Goal: Task Accomplishment & Management: Use online tool/utility

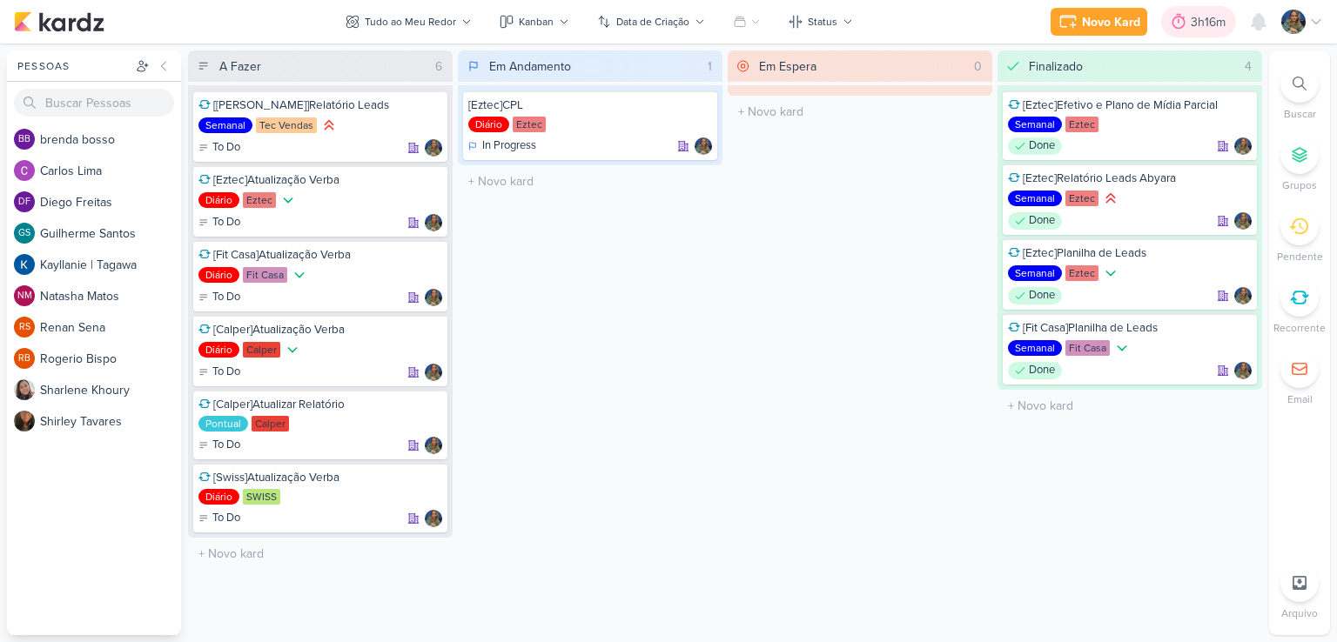
click at [1191, 25] on div "3h16m" at bounding box center [1211, 22] width 40 height 18
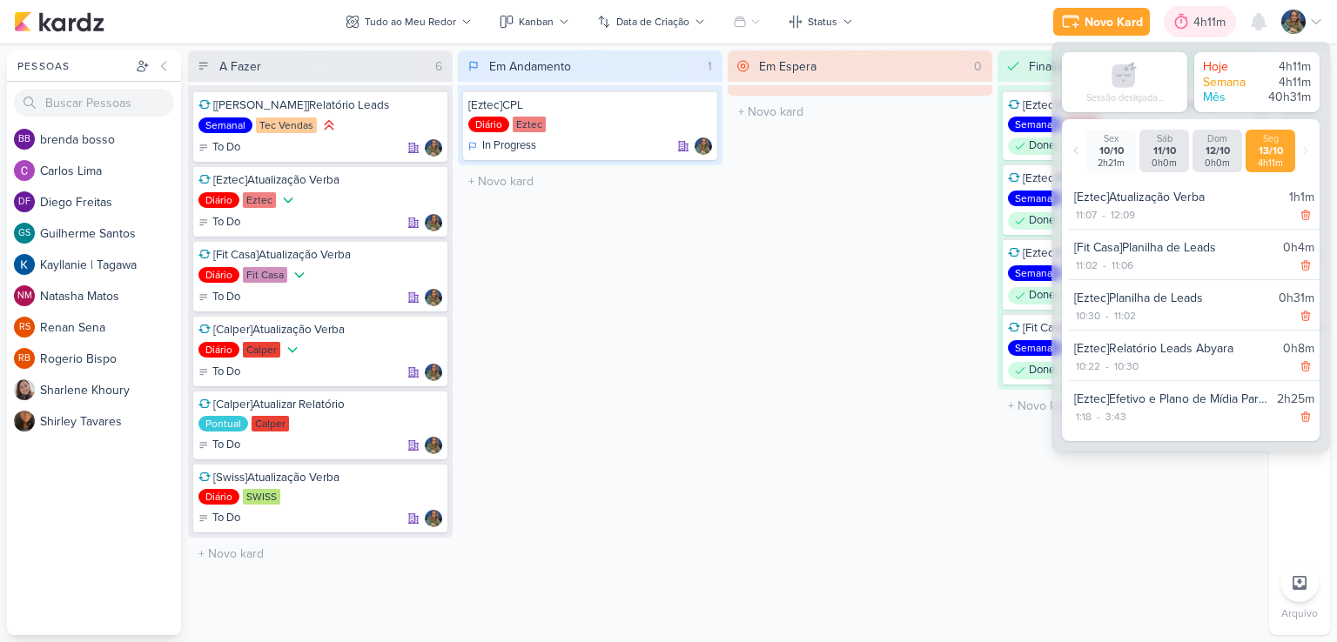
click at [1191, 25] on div at bounding box center [1181, 22] width 24 height 28
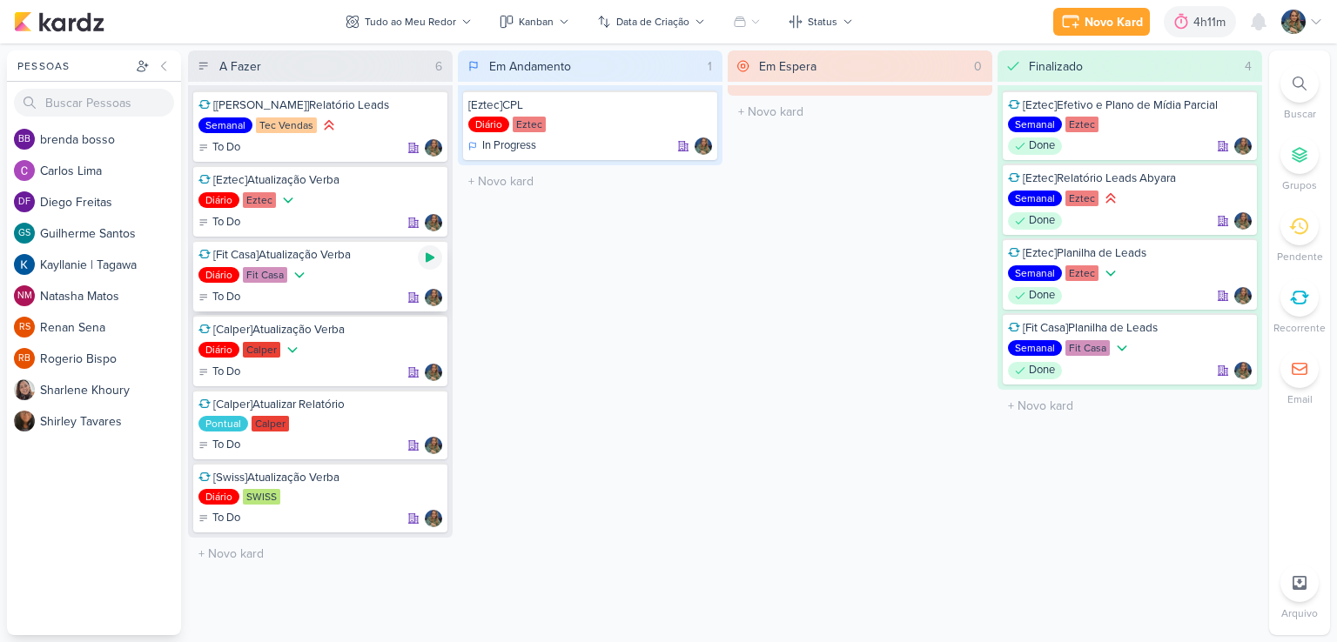
click at [430, 259] on icon at bounding box center [430, 258] width 14 height 14
click at [425, 255] on icon at bounding box center [430, 258] width 14 height 14
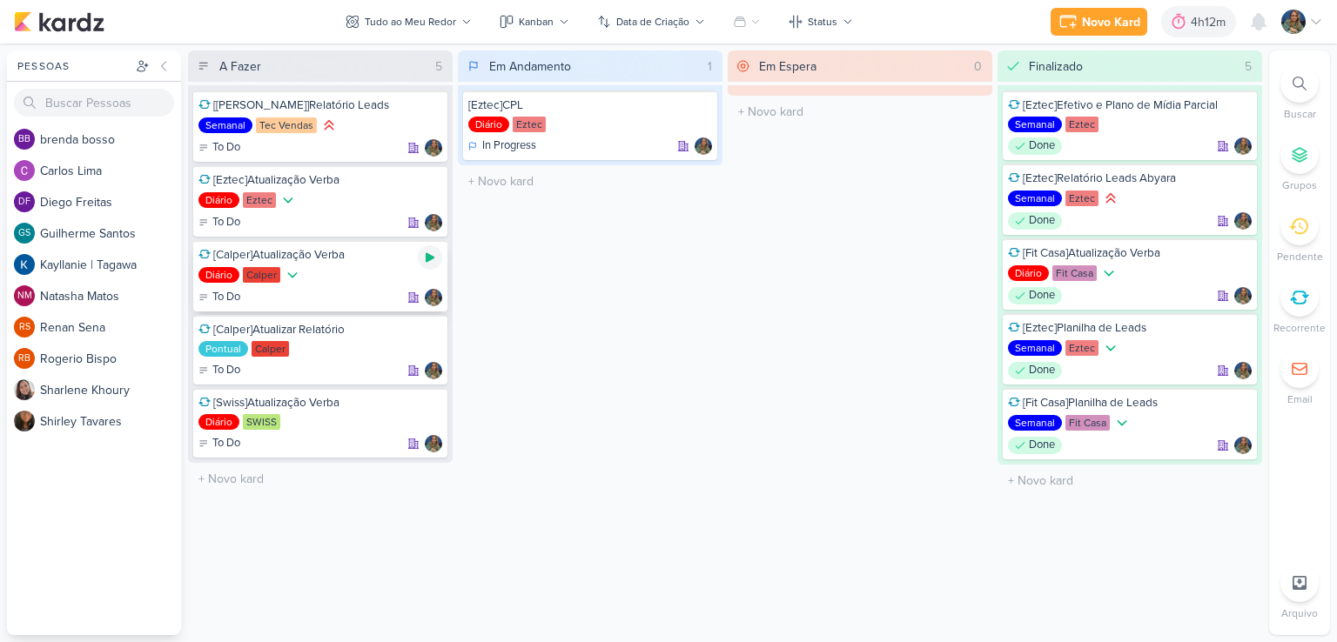
click at [432, 251] on icon at bounding box center [430, 258] width 14 height 14
click at [428, 266] on div at bounding box center [430, 257] width 24 height 24
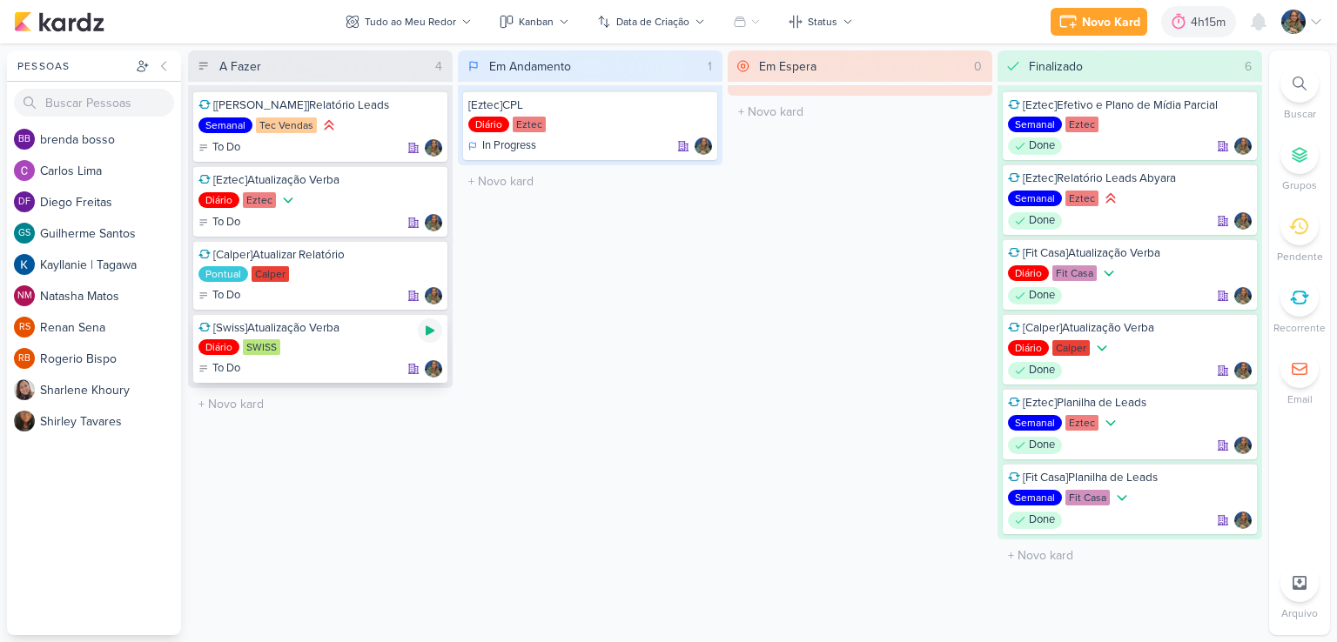
click at [426, 329] on icon at bounding box center [430, 331] width 9 height 10
click at [428, 331] on icon at bounding box center [430, 330] width 9 height 9
drag, startPoint x: 676, startPoint y: 283, endPoint x: 1048, endPoint y: 226, distance: 375.9
click at [1048, 226] on div "A Fazer 4 [Tec Vendas]Relatório Leads Semanal Tec Vendas To Do" at bounding box center [725, 342] width 1074 height 585
click at [414, 386] on div "[[PERSON_NAME]]Relatório Leads Semanal Tec Vendas To Do" at bounding box center [320, 236] width 265 height 303
